Goal: Task Accomplishment & Management: Manage account settings

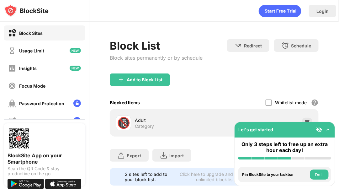
click at [305, 119] on img at bounding box center [307, 122] width 6 height 6
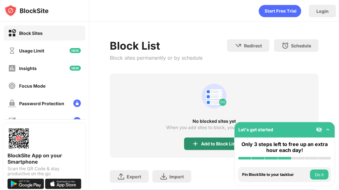
click at [211, 144] on div "Add to Block List" at bounding box center [219, 143] width 36 height 5
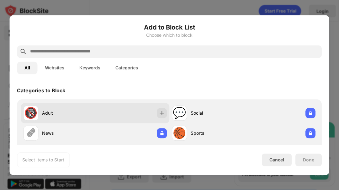
click at [125, 112] on div "🔞 Adult" at bounding box center [95, 113] width 149 height 20
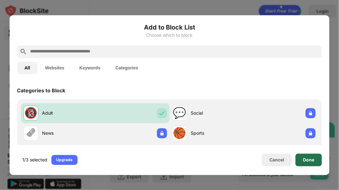
click at [302, 159] on div "Done" at bounding box center [309, 159] width 26 height 13
